Goal: Information Seeking & Learning: Understand process/instructions

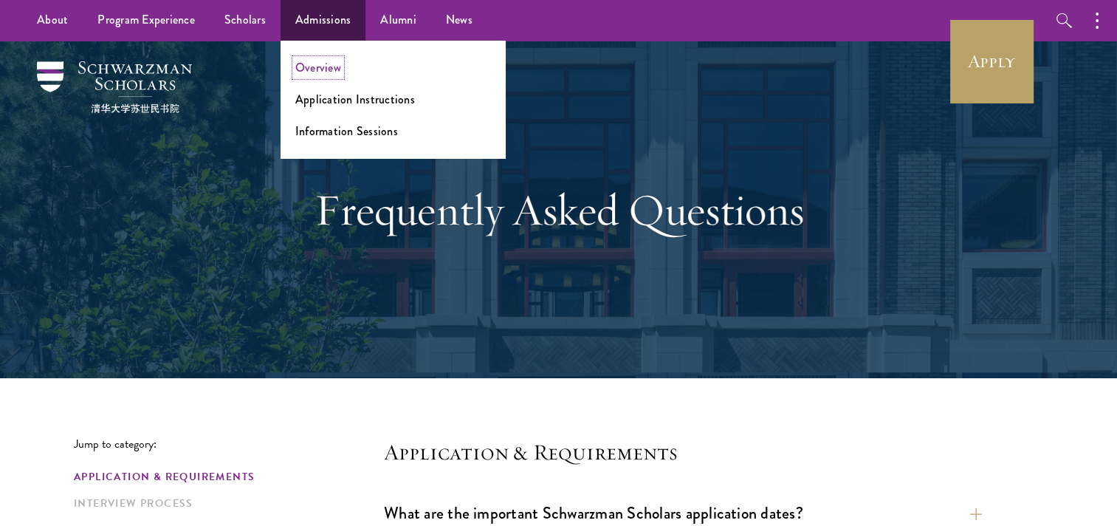
click at [309, 68] on link "Overview" at bounding box center [318, 67] width 46 height 17
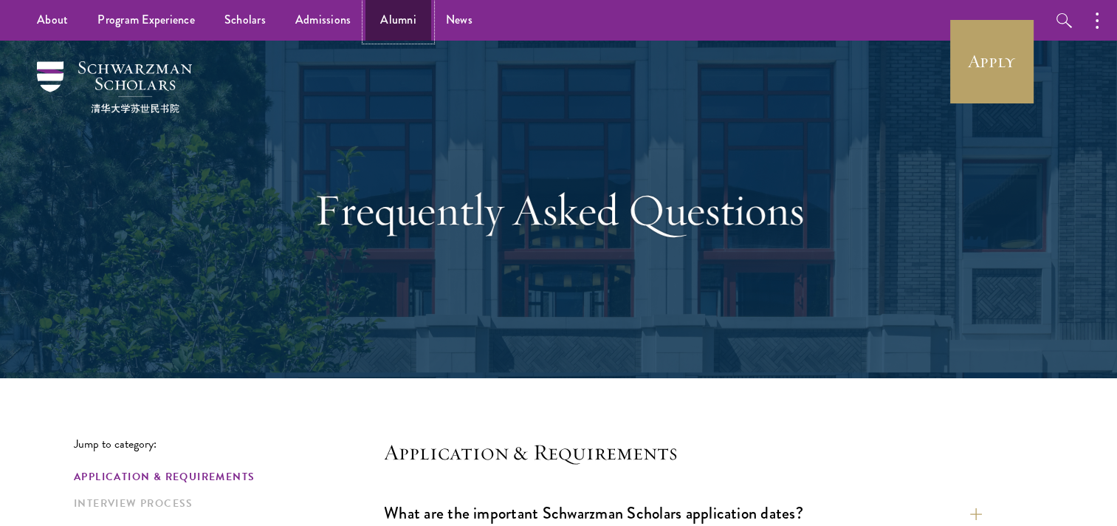
click at [382, 24] on link "Alumni" at bounding box center [398, 20] width 66 height 41
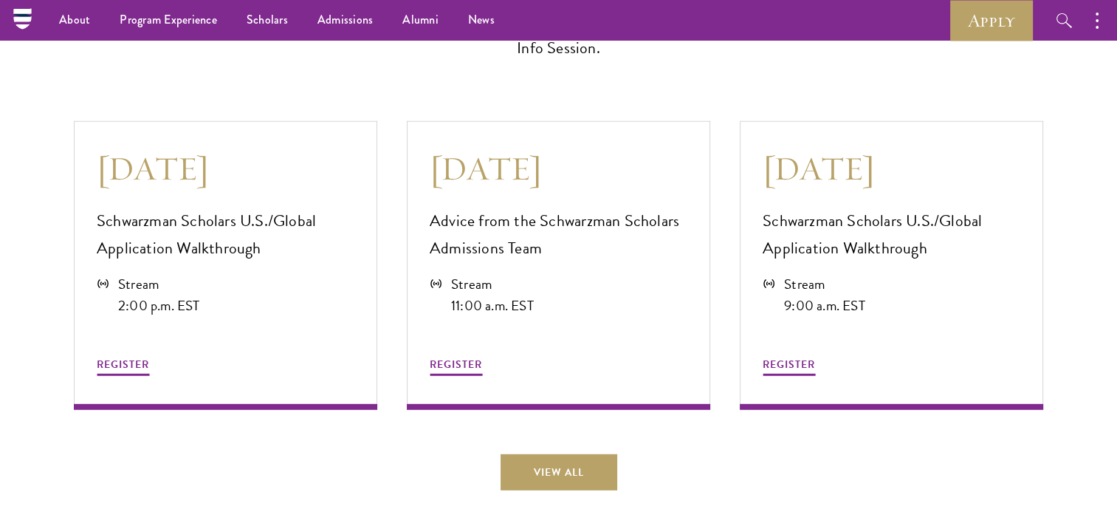
scroll to position [4023, 0]
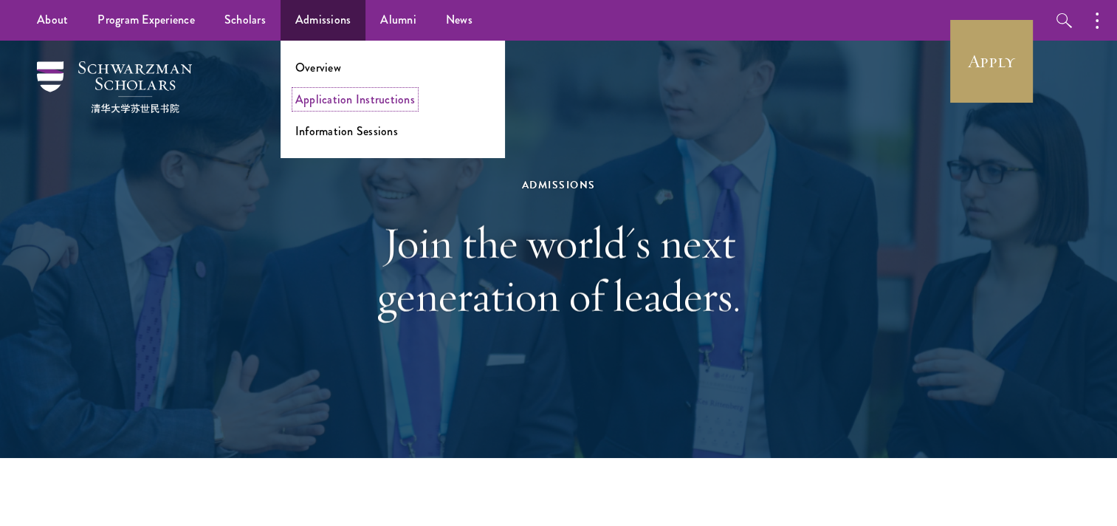
click at [337, 100] on link "Application Instructions" at bounding box center [355, 99] width 120 height 17
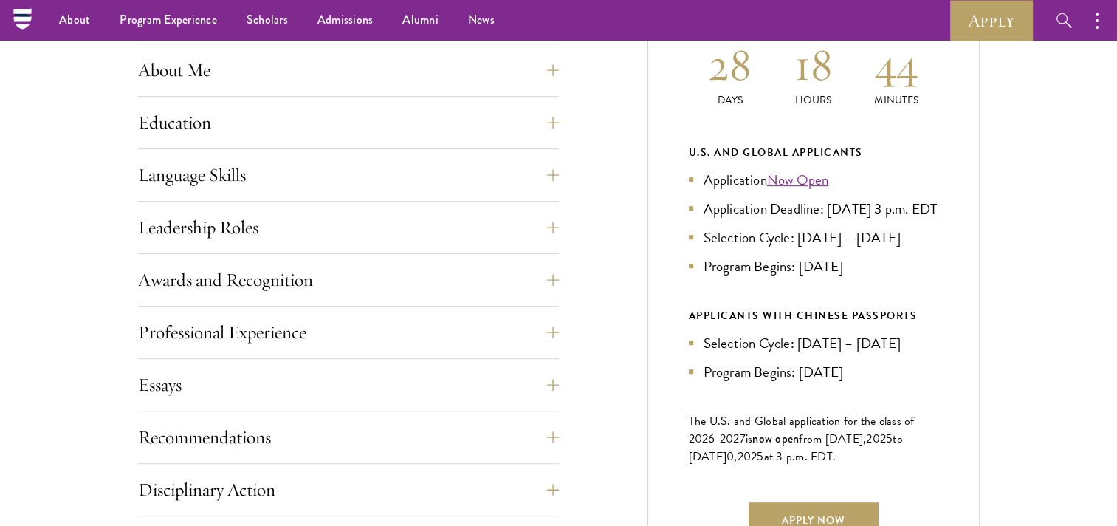
scroll to position [693, 0]
click at [334, 434] on button "Recommendations" at bounding box center [359, 437] width 421 height 35
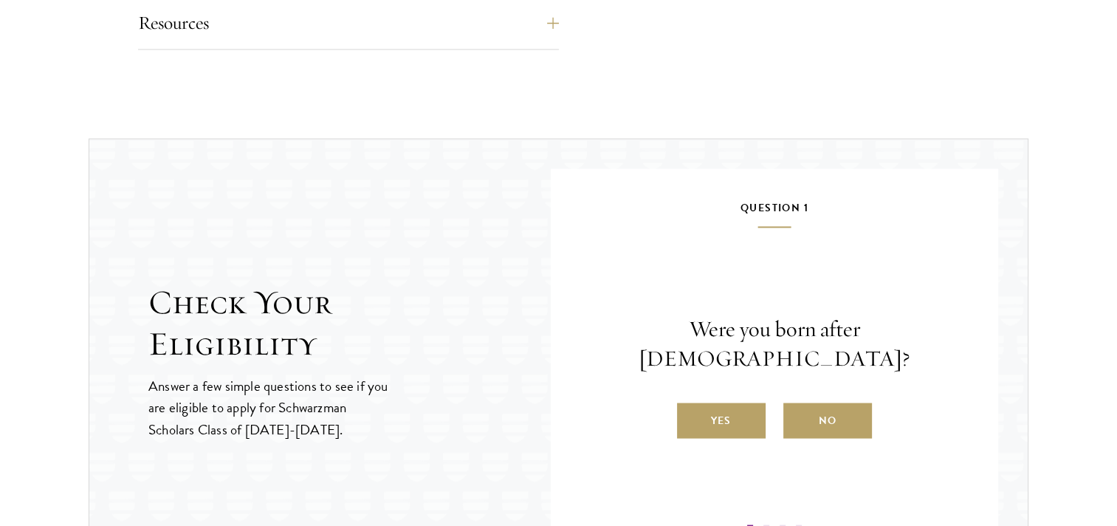
scroll to position [2021, 0]
